Goal: Information Seeking & Learning: Compare options

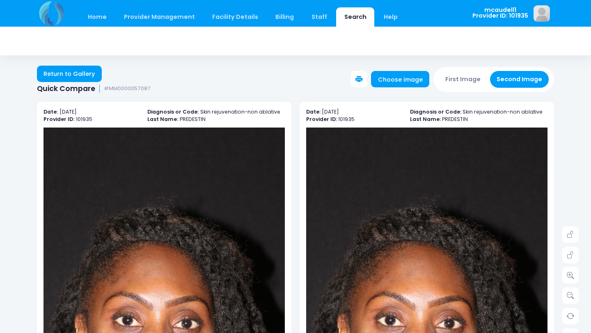
scroll to position [142, 0]
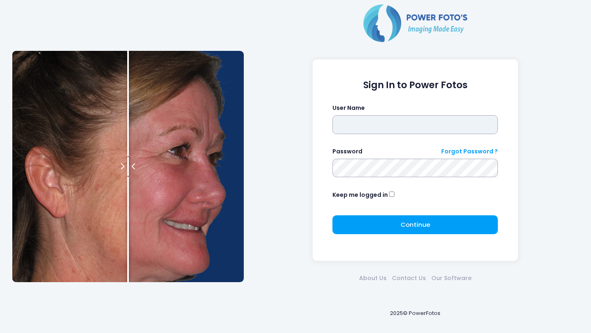
click at [357, 121] on input "text" at bounding box center [416, 124] width 166 height 19
type input "*********"
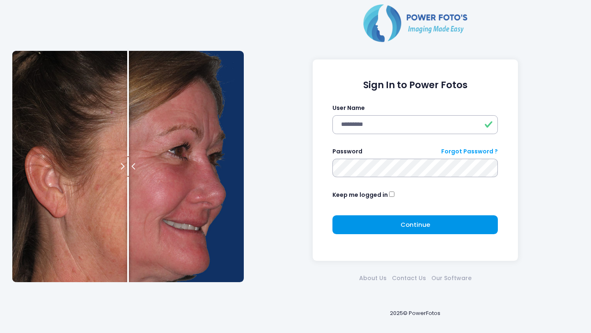
click at [425, 223] on span "Continue" at bounding box center [416, 225] width 30 height 9
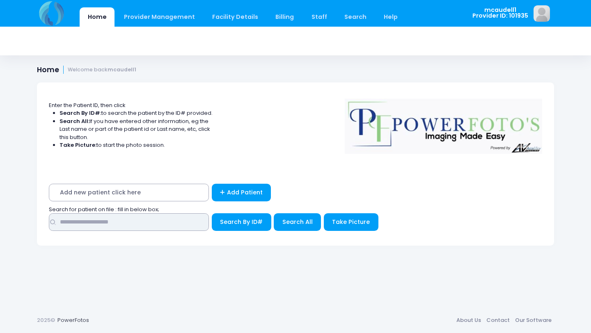
click at [176, 225] on input "text" at bounding box center [129, 223] width 160 height 18
type input "*********"
click at [301, 214] on button "Search All" at bounding box center [297, 223] width 47 height 18
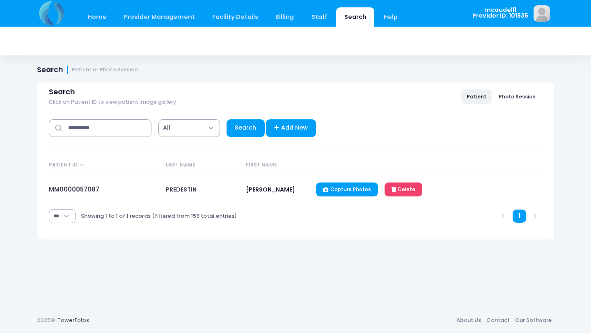
select select "***"
click at [174, 195] on td "PREDESTIN" at bounding box center [202, 190] width 80 height 28
click at [84, 188] on link "MM0000057087" at bounding box center [74, 189] width 51 height 9
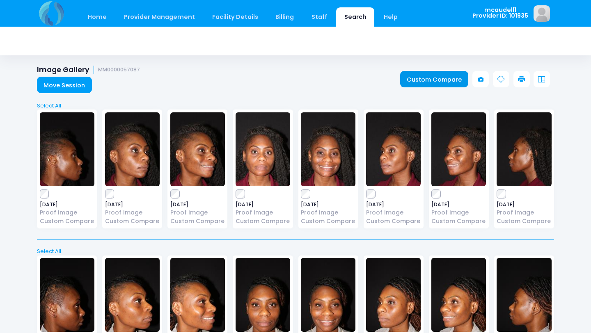
click at [446, 83] on link "Custom Compare" at bounding box center [434, 79] width 69 height 16
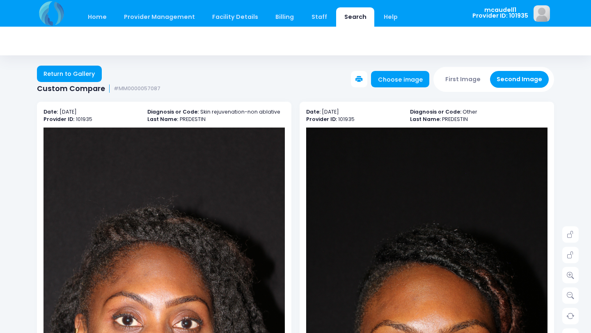
click at [453, 81] on button "First Image" at bounding box center [463, 79] width 49 height 17
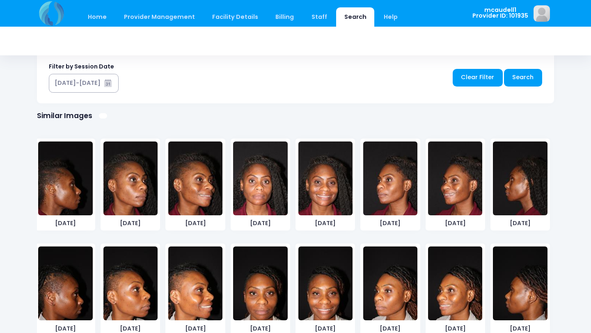
scroll to position [428, 0]
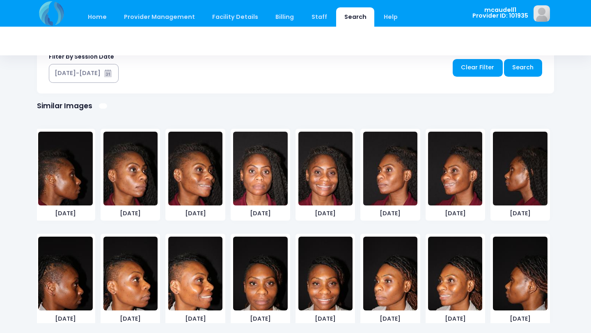
click at [135, 181] on img at bounding box center [130, 169] width 54 height 74
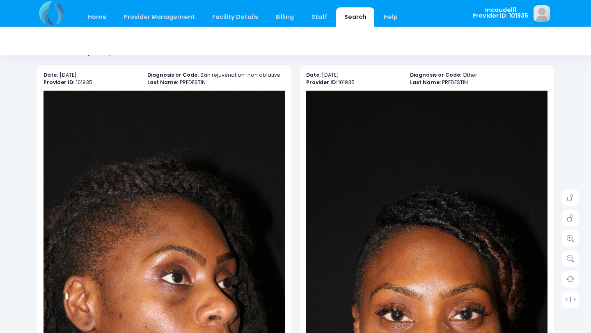
scroll to position [0, 0]
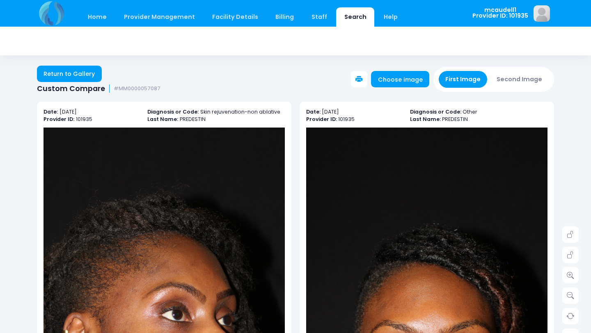
click at [513, 79] on button "Second Image" at bounding box center [519, 79] width 59 height 17
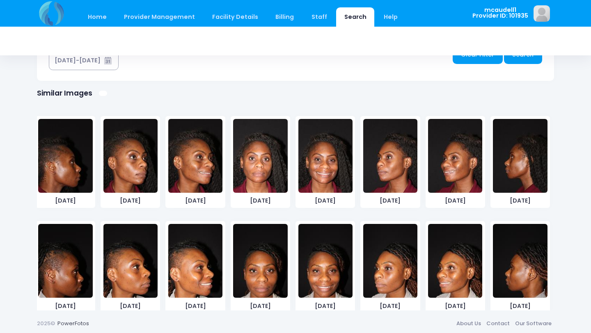
scroll to position [444, 0]
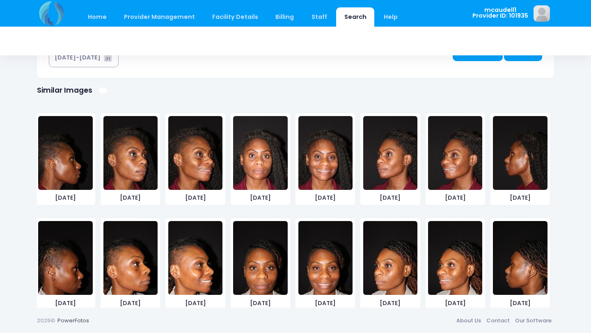
click at [125, 251] on img at bounding box center [130, 258] width 54 height 74
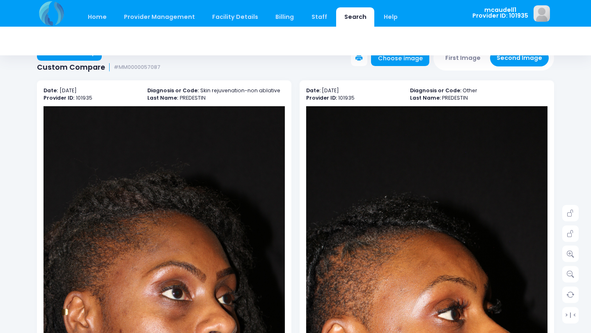
scroll to position [0, 0]
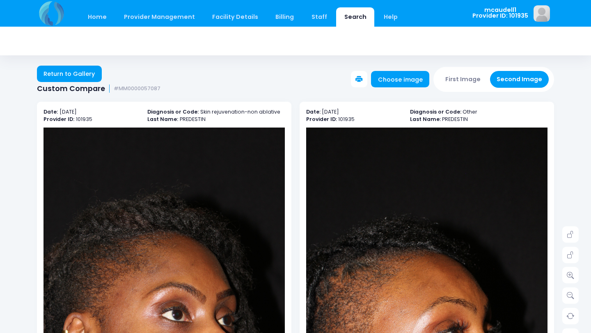
click at [465, 80] on button "First Image" at bounding box center [463, 79] width 49 height 17
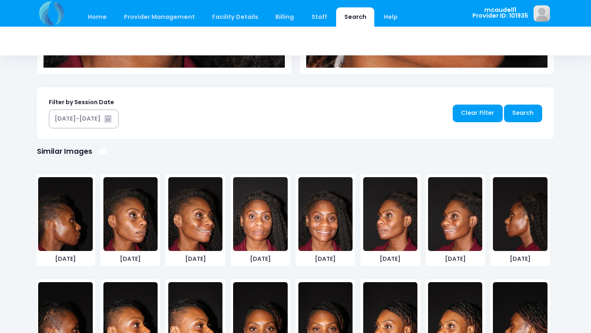
scroll to position [444, 0]
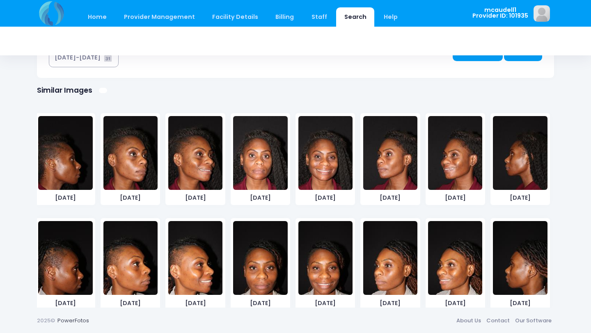
click at [338, 156] on img at bounding box center [326, 153] width 54 height 74
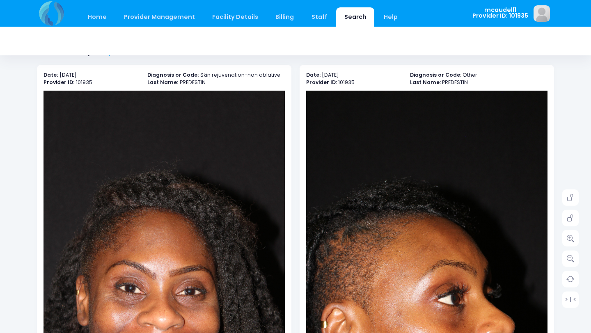
scroll to position [0, 0]
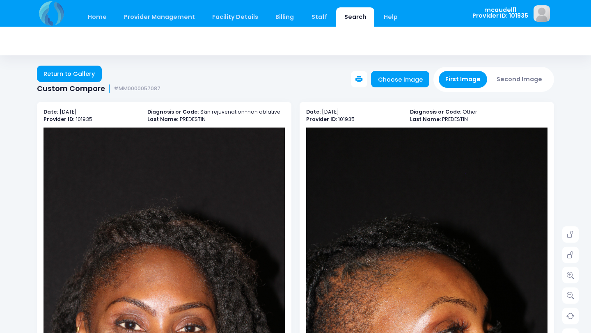
click at [508, 83] on button "Second Image" at bounding box center [519, 79] width 59 height 17
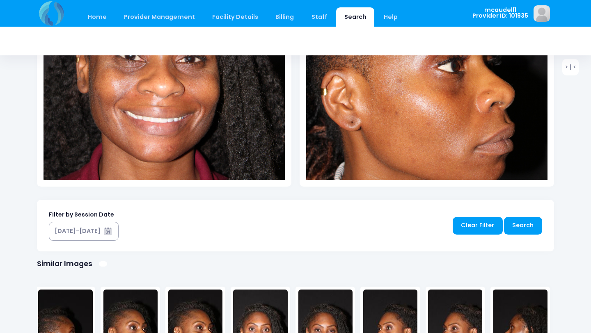
scroll to position [444, 0]
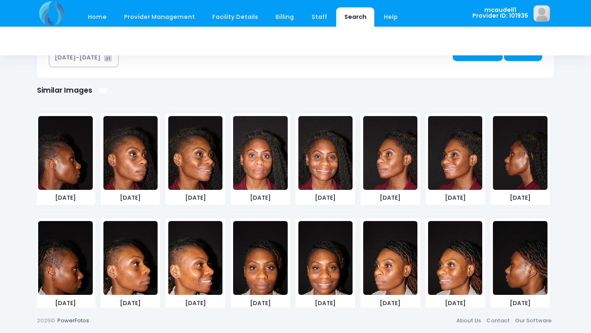
click at [333, 244] on img at bounding box center [326, 258] width 54 height 74
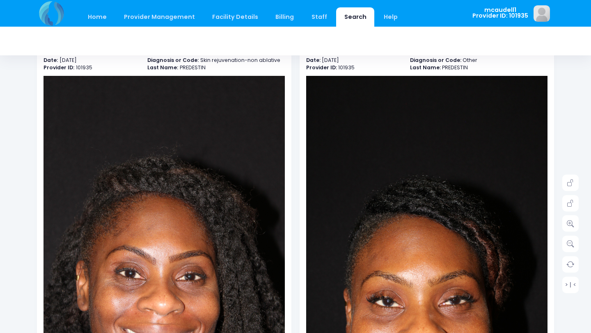
scroll to position [0, 0]
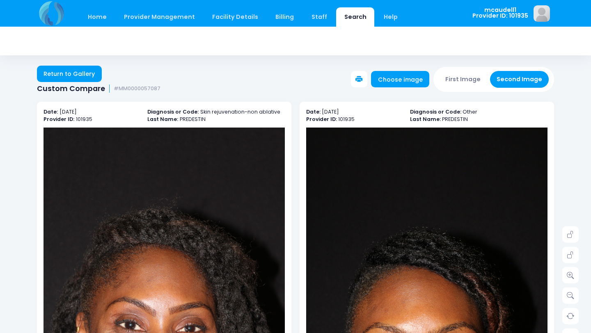
click at [461, 82] on button "First Image" at bounding box center [463, 79] width 49 height 17
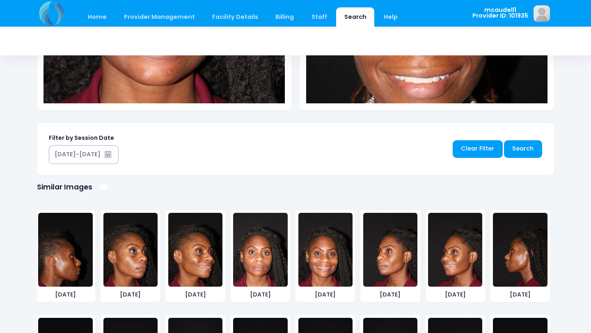
scroll to position [347, 0]
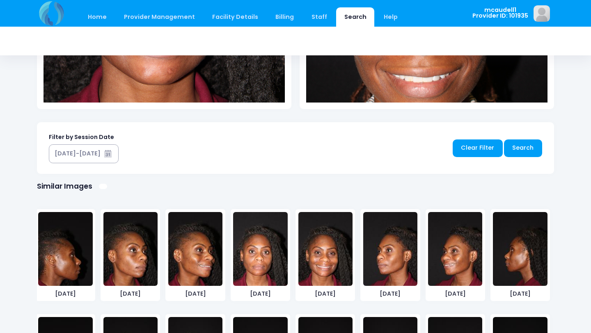
click at [514, 249] on img at bounding box center [520, 249] width 54 height 74
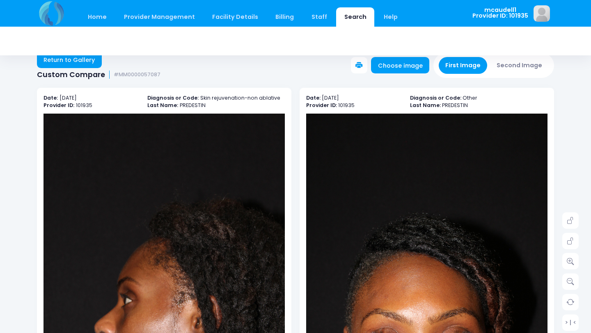
scroll to position [0, 0]
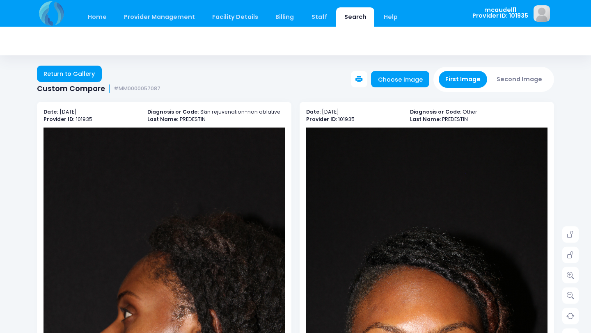
click at [513, 76] on button "Second Image" at bounding box center [519, 79] width 59 height 17
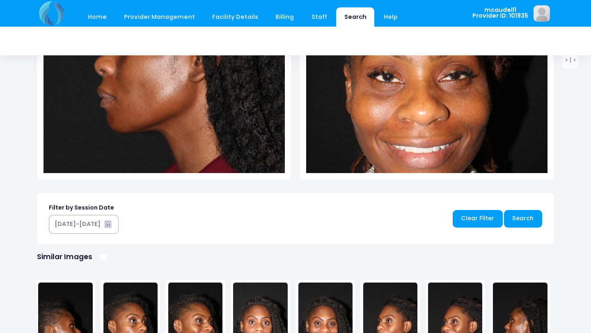
scroll to position [444, 0]
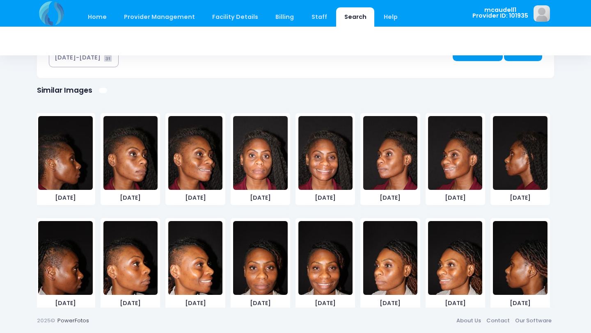
click at [518, 228] on img at bounding box center [520, 258] width 54 height 74
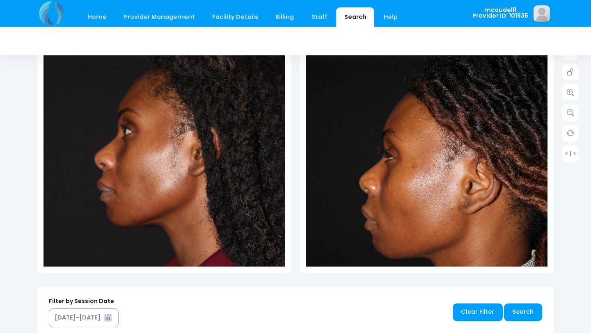
scroll to position [172, 0]
